Goal: Task Accomplishment & Management: Use online tool/utility

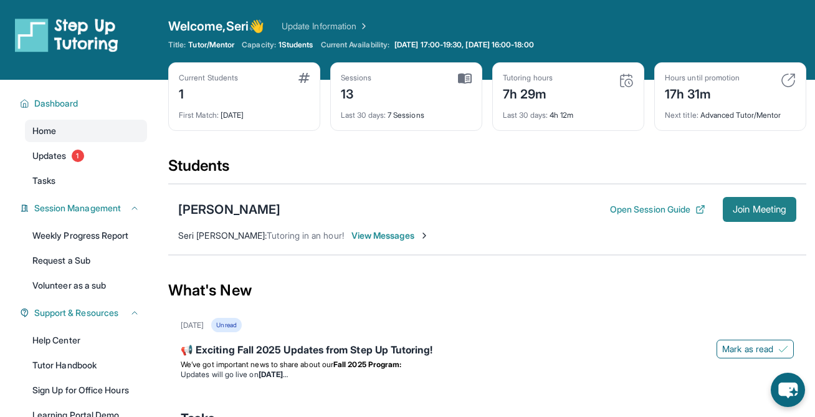
click at [734, 212] on span "Join Meeting" at bounding box center [760, 209] width 54 height 7
